Goal: Information Seeking & Learning: Learn about a topic

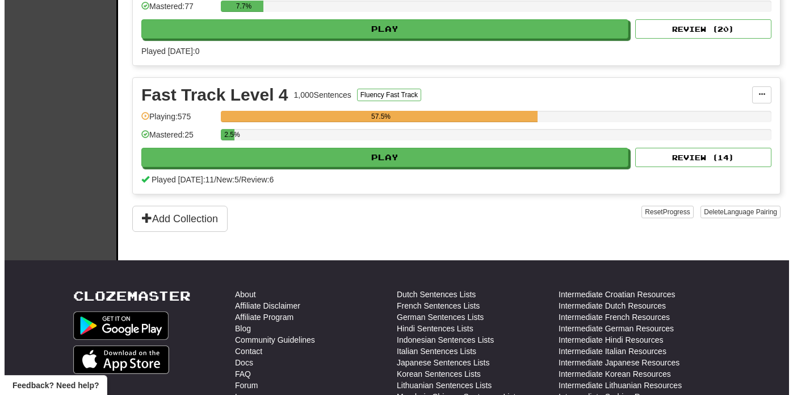
scroll to position [698, 0]
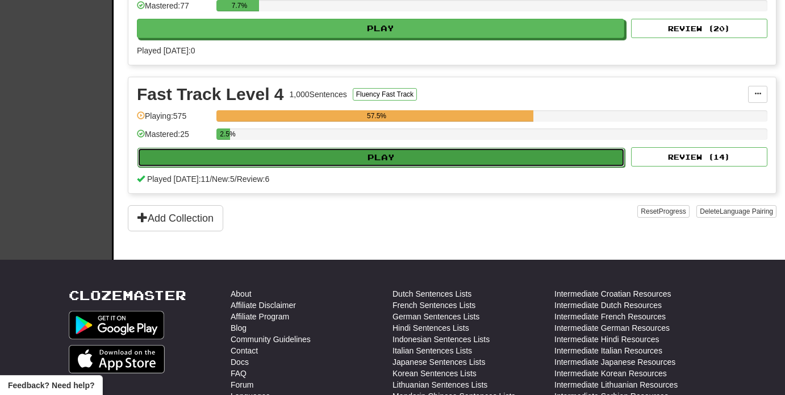
click at [538, 149] on button "Play" at bounding box center [380, 157] width 487 height 19
select select "**"
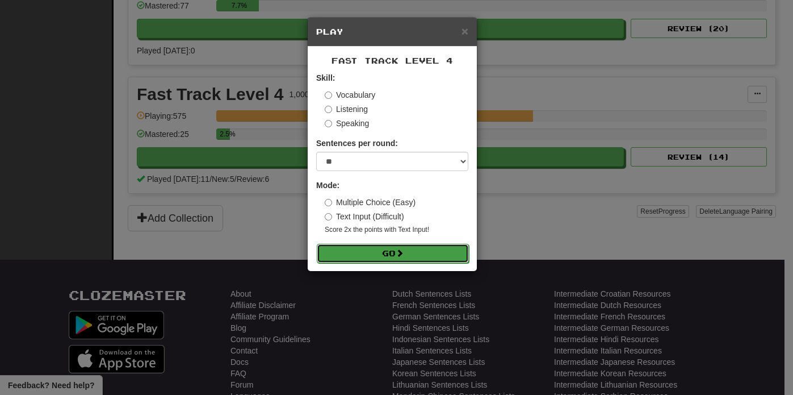
click at [425, 253] on button "Go" at bounding box center [393, 253] width 152 height 19
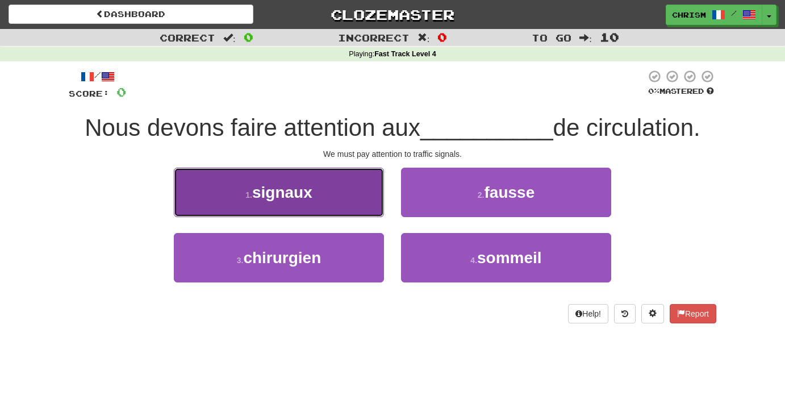
click at [355, 201] on button "1 . signaux" at bounding box center [279, 191] width 210 height 49
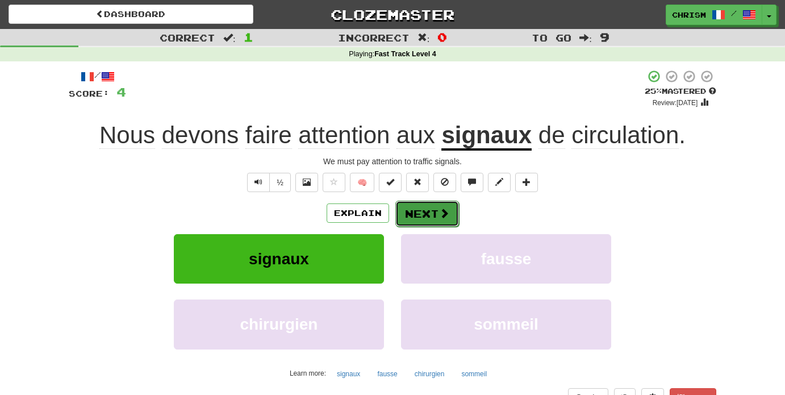
click at [416, 209] on button "Next" at bounding box center [427, 213] width 64 height 26
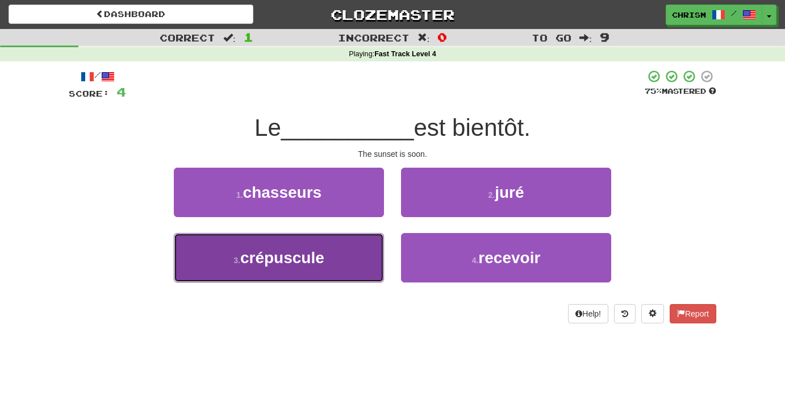
click at [364, 265] on button "3 . crépuscule" at bounding box center [279, 257] width 210 height 49
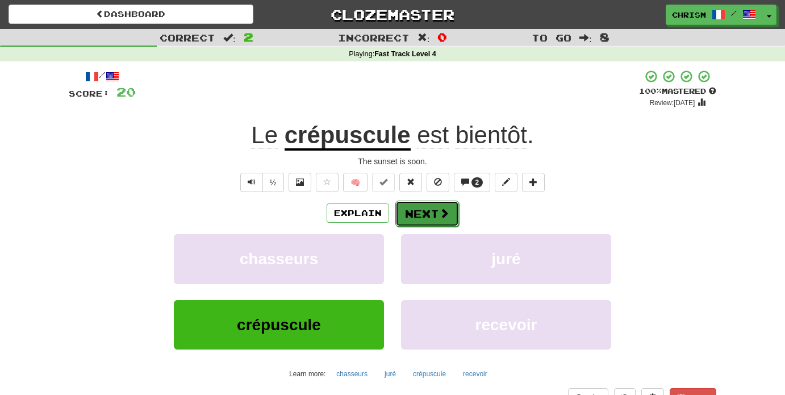
click at [437, 212] on button "Next" at bounding box center [427, 213] width 64 height 26
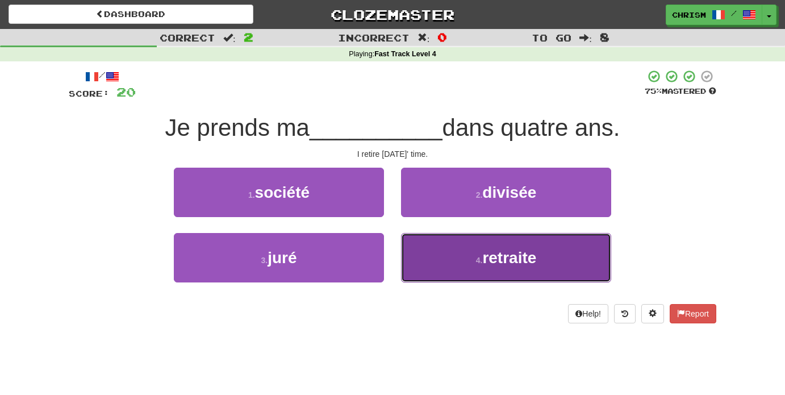
click at [435, 251] on button "4 . retraite" at bounding box center [506, 257] width 210 height 49
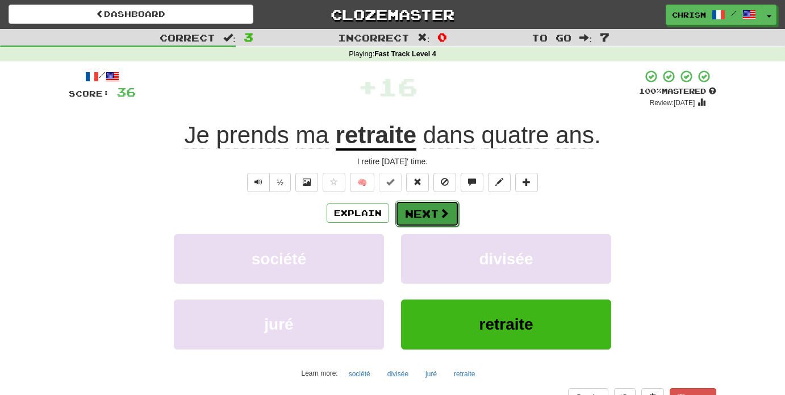
click at [434, 213] on button "Next" at bounding box center [427, 213] width 64 height 26
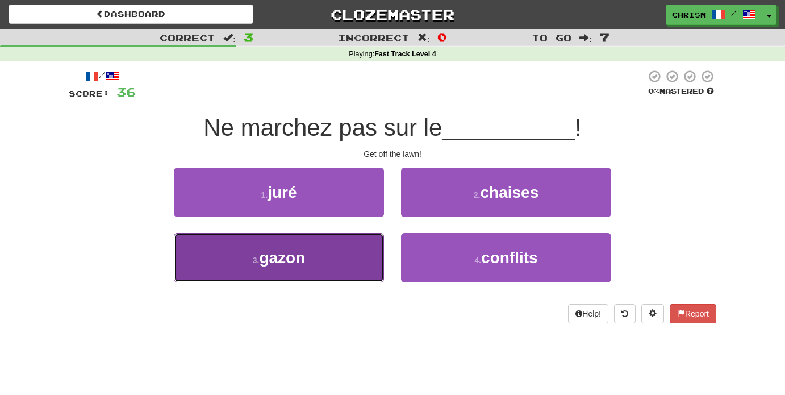
click at [356, 238] on button "3 . gazon" at bounding box center [279, 257] width 210 height 49
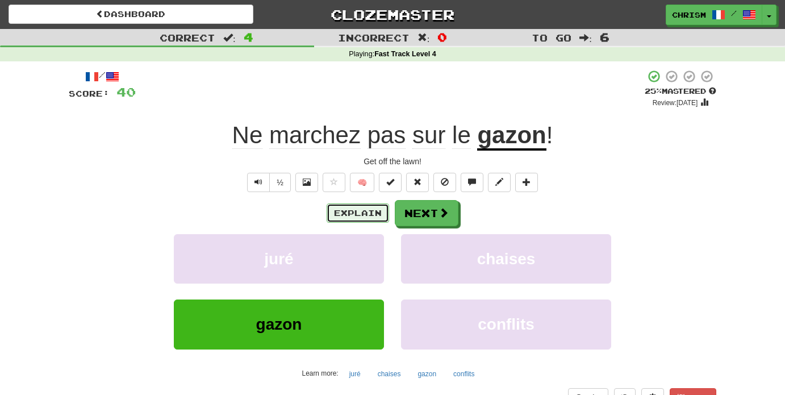
click at [368, 214] on button "Explain" at bounding box center [357, 212] width 62 height 19
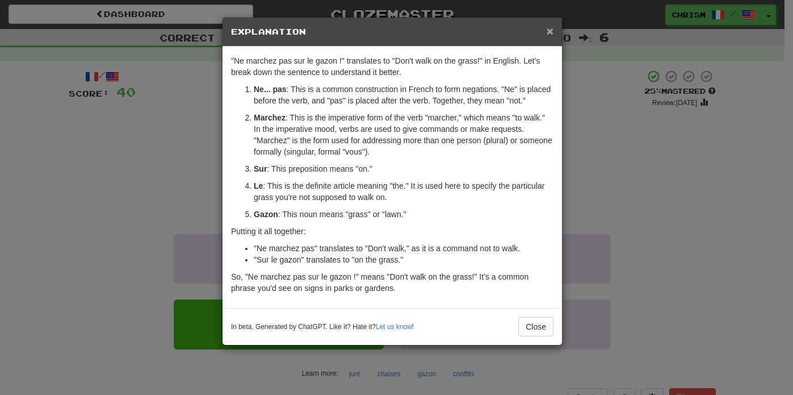
click at [550, 33] on span "×" at bounding box center [550, 30] width 7 height 13
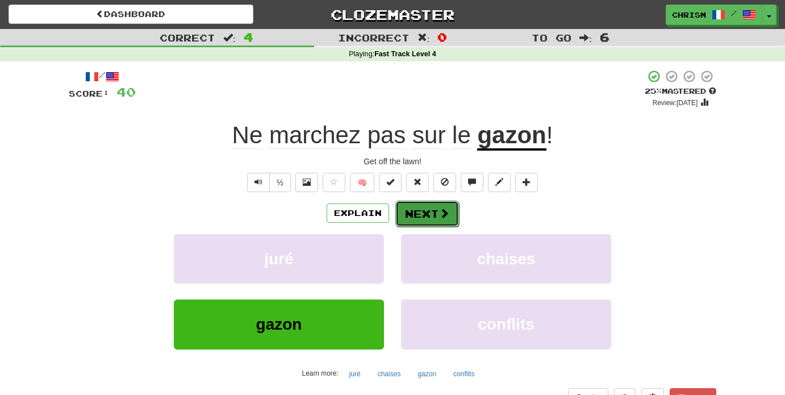
click at [442, 210] on span at bounding box center [444, 213] width 10 height 10
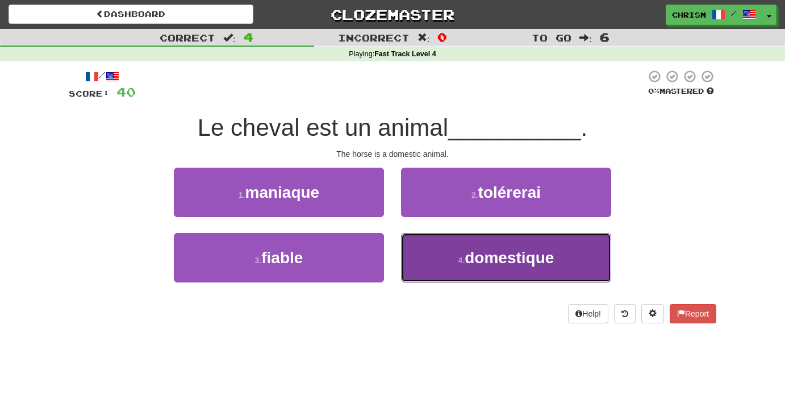
click at [468, 259] on span "domestique" at bounding box center [508, 258] width 89 height 18
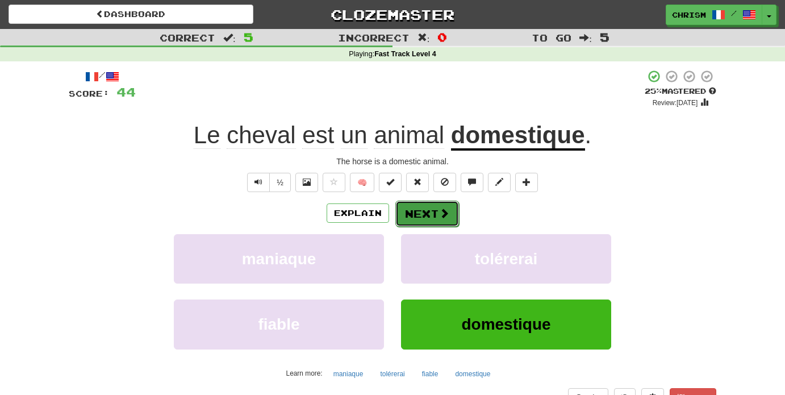
click at [445, 214] on span at bounding box center [444, 213] width 10 height 10
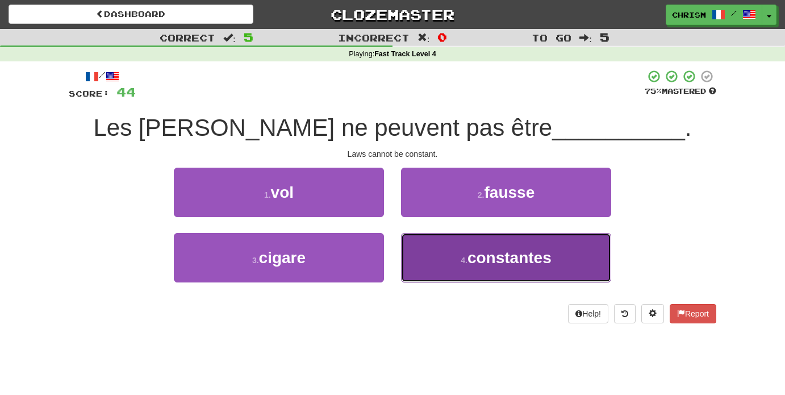
click at [441, 250] on button "4 . constantes" at bounding box center [506, 257] width 210 height 49
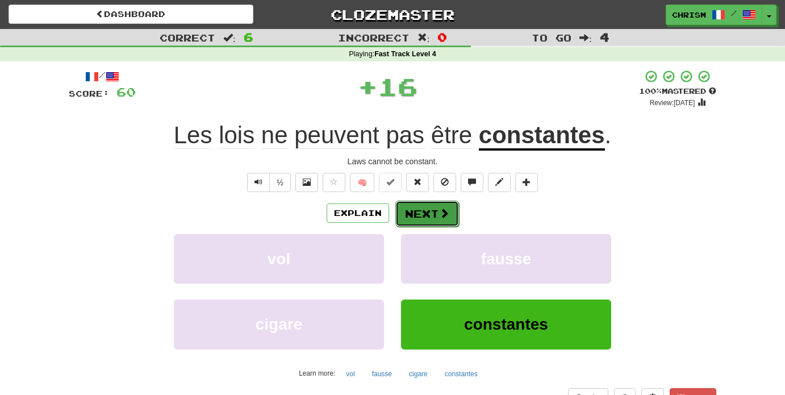
click at [436, 207] on button "Next" at bounding box center [427, 213] width 64 height 26
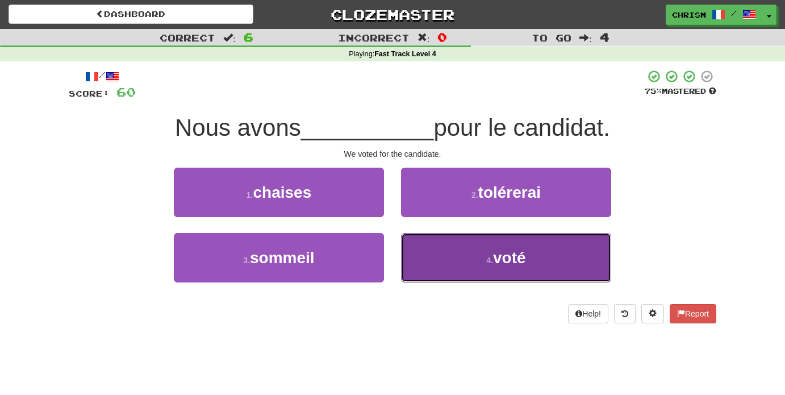
click at [462, 249] on button "4 . voté" at bounding box center [506, 257] width 210 height 49
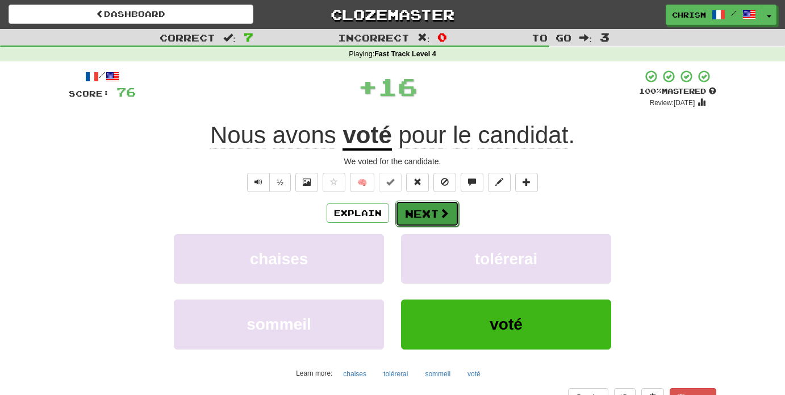
click at [435, 206] on button "Next" at bounding box center [427, 213] width 64 height 26
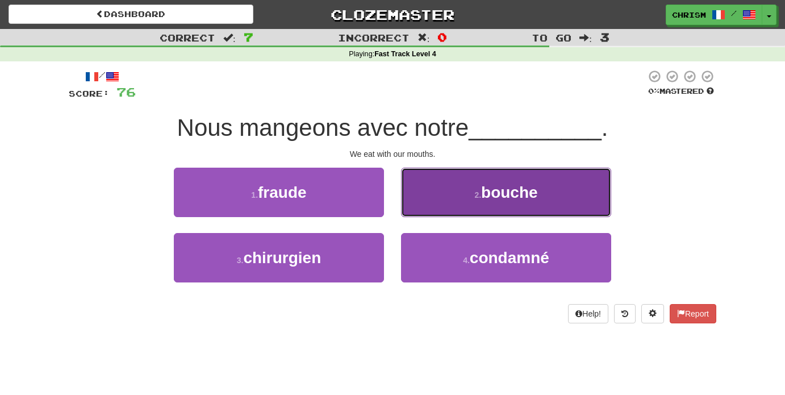
click at [456, 184] on button "2 . bouche" at bounding box center [506, 191] width 210 height 49
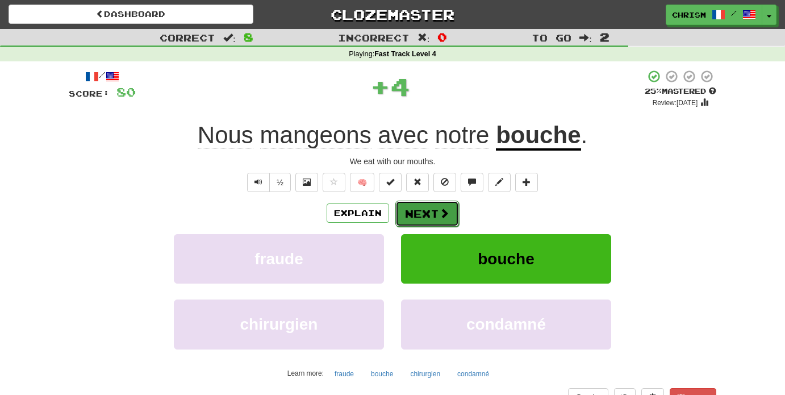
click at [441, 211] on span at bounding box center [444, 213] width 10 height 10
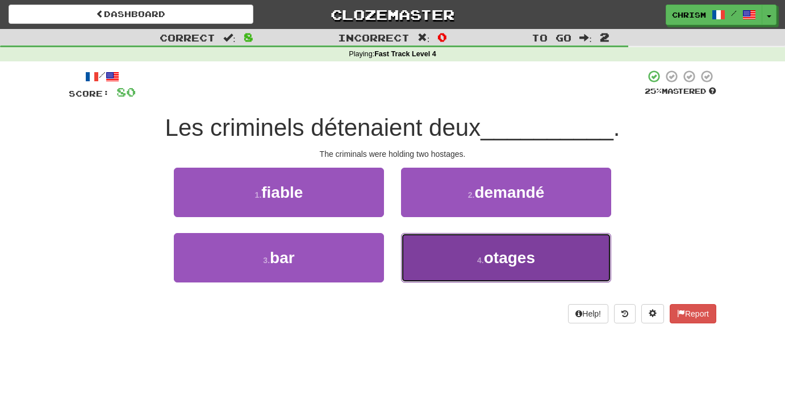
click at [455, 266] on button "4 . otages" at bounding box center [506, 257] width 210 height 49
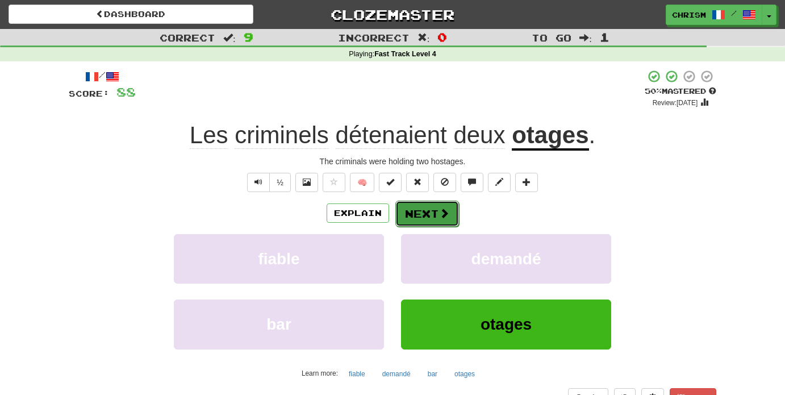
click at [437, 211] on button "Next" at bounding box center [427, 213] width 64 height 26
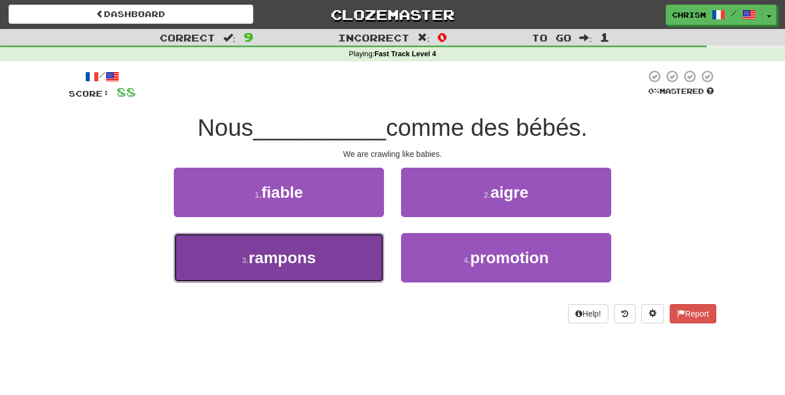
click at [373, 253] on button "3 . rampons" at bounding box center [279, 257] width 210 height 49
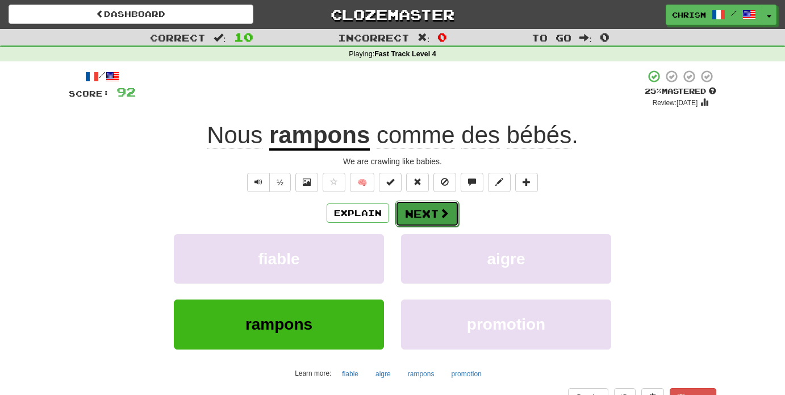
click at [437, 214] on button "Next" at bounding box center [427, 213] width 64 height 26
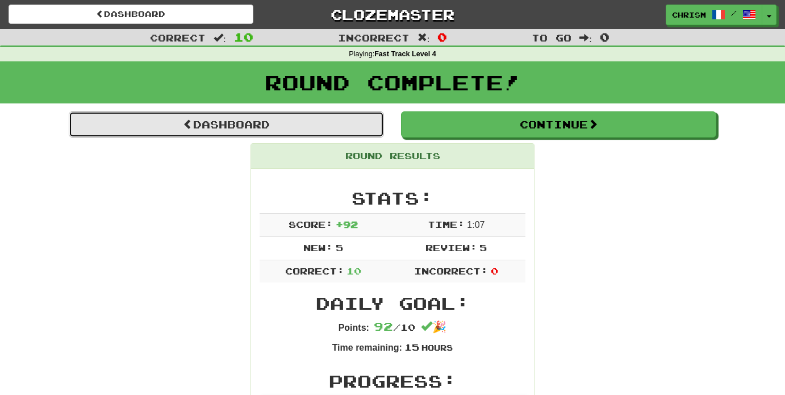
click at [351, 122] on link "Dashboard" at bounding box center [226, 124] width 315 height 26
